Goal: Information Seeking & Learning: Learn about a topic

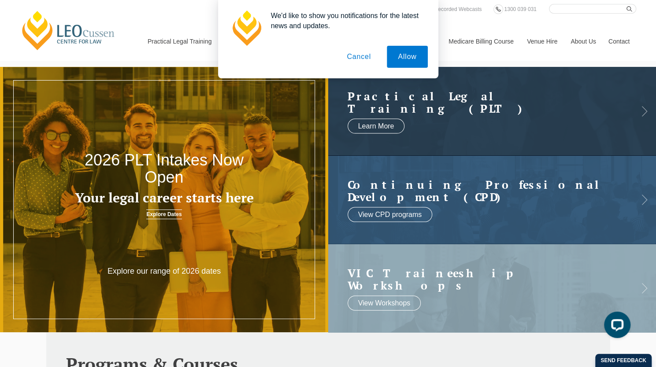
click at [355, 56] on button "Cancel" at bounding box center [359, 57] width 46 height 22
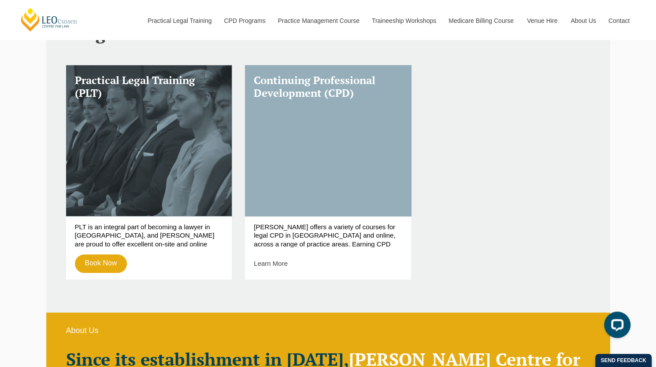
scroll to position [331, 0]
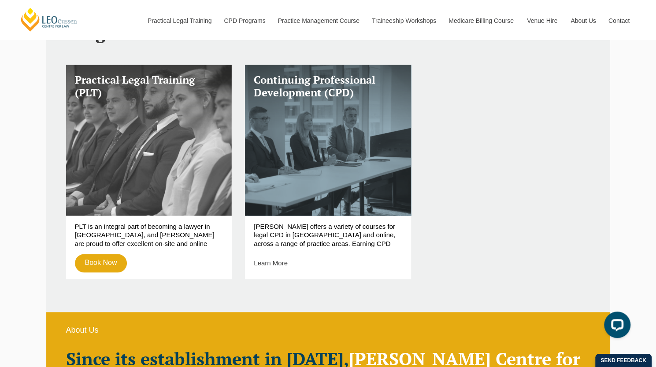
click at [148, 153] on link "Practical Legal Training (PLT)" at bounding box center [149, 140] width 166 height 151
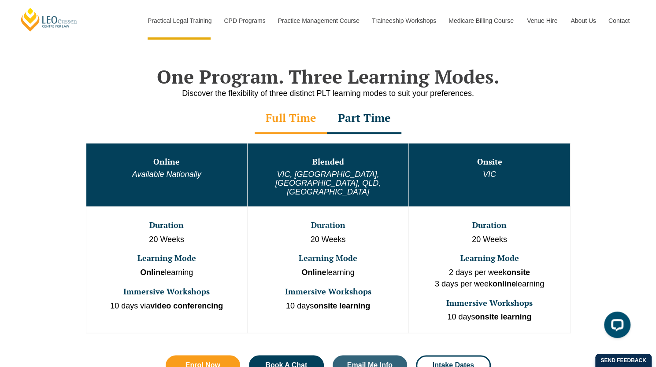
scroll to position [408, 0]
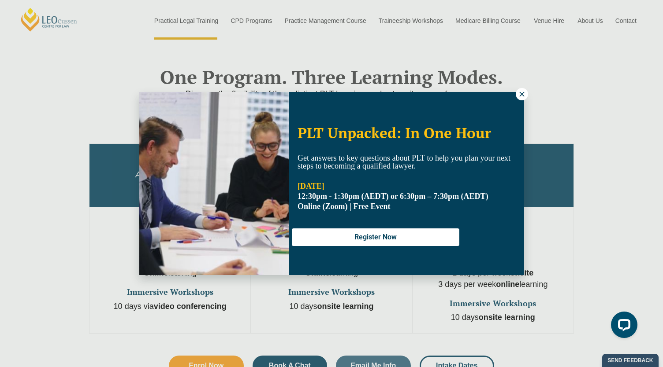
click at [518, 91] on icon at bounding box center [522, 94] width 8 height 8
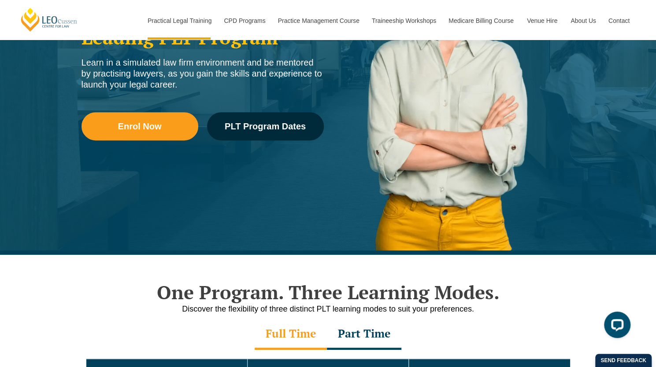
scroll to position [193, 0]
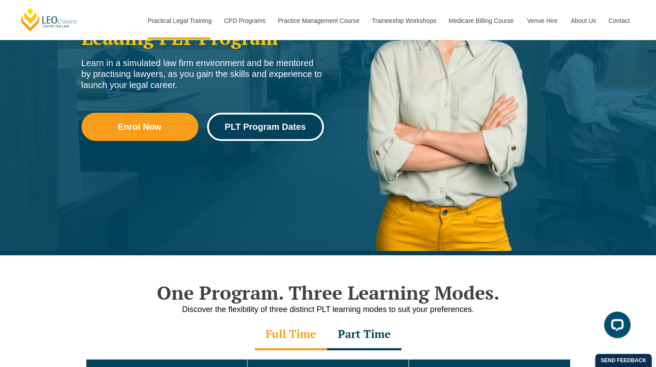
click at [284, 131] on span "PLT Program Dates" at bounding box center [265, 126] width 81 height 9
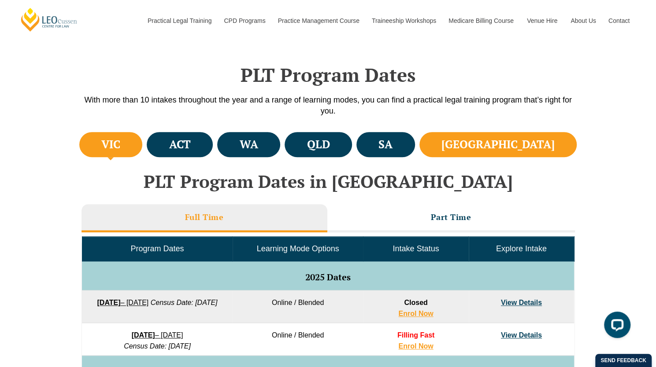
click at [551, 141] on li "[GEOGRAPHIC_DATA]" at bounding box center [498, 144] width 158 height 25
